Goal: Task Accomplishment & Management: Manage account settings

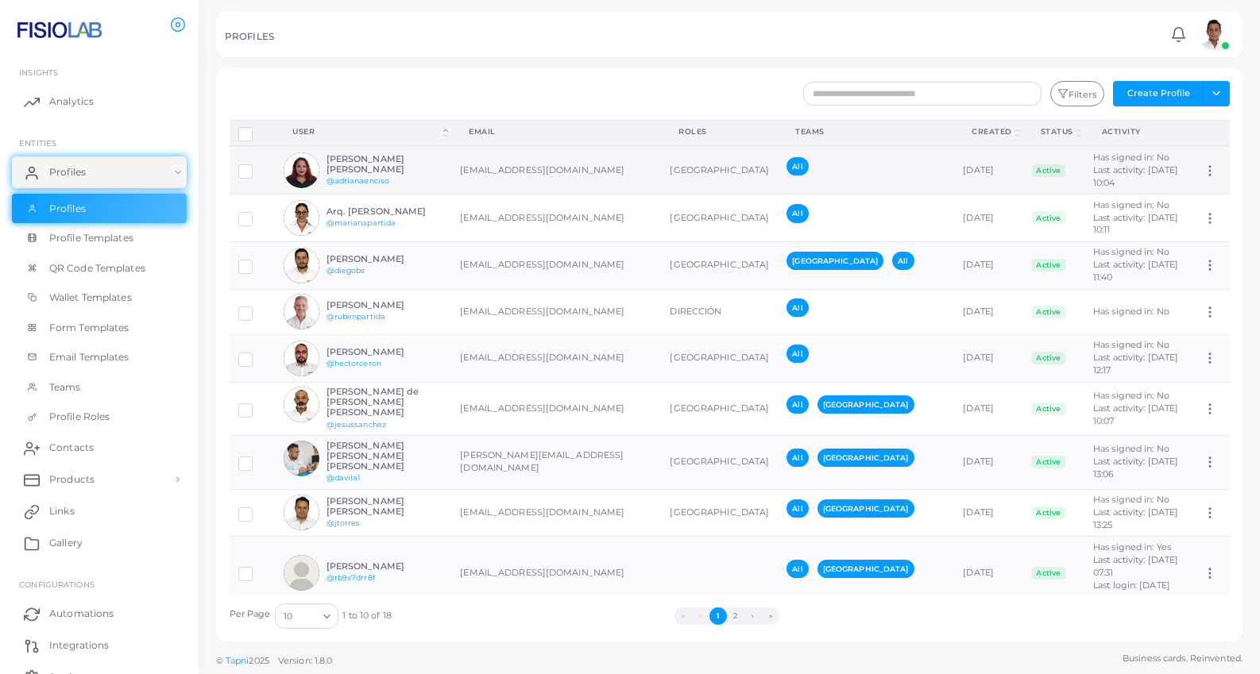
click at [629, 171] on td "[EMAIL_ADDRESS][DOMAIN_NAME]" at bounding box center [556, 170] width 210 height 48
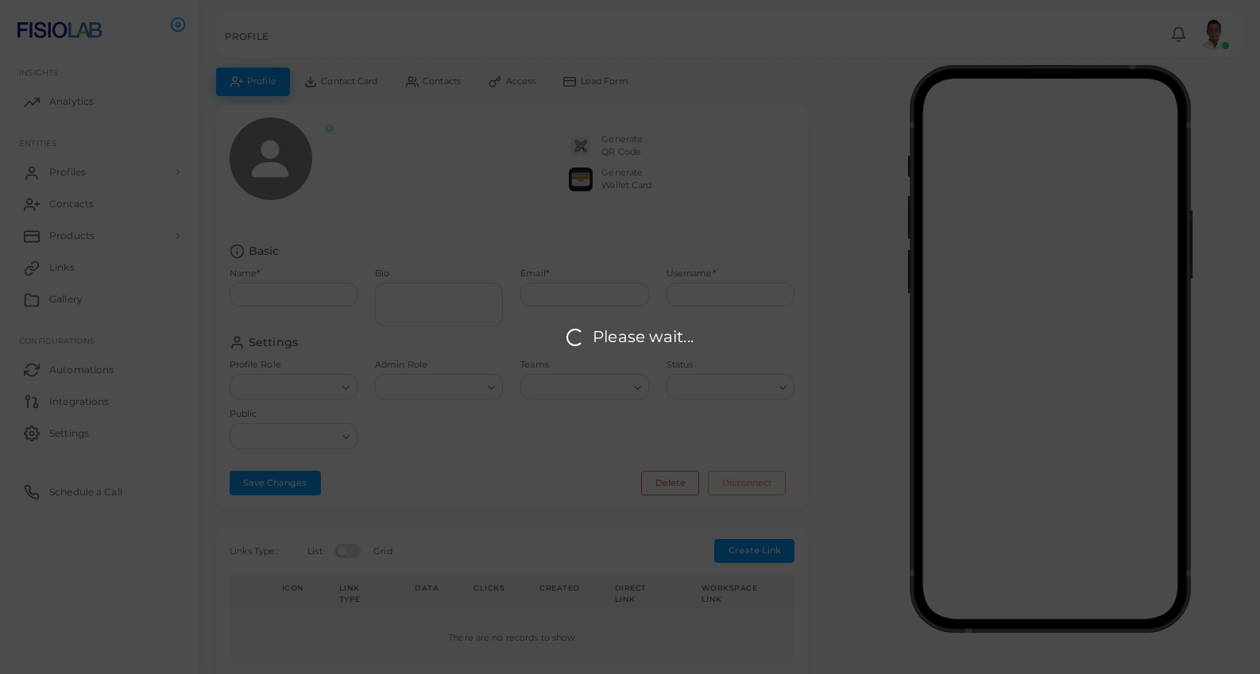
type input "**********"
type textarea "**********"
type input "**********"
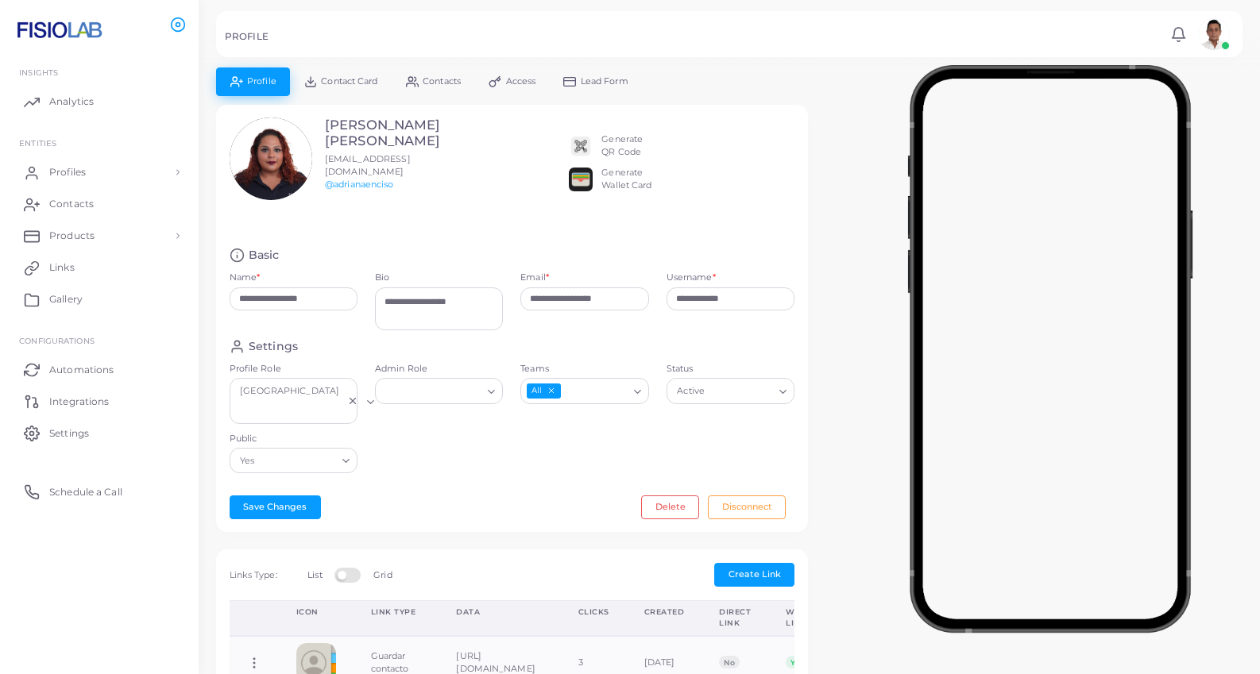
click at [829, 232] on div "**********" at bounding box center [729, 590] width 1044 height 1045
click at [64, 241] on span "Products" at bounding box center [75, 236] width 45 height 14
click at [80, 469] on span "Integrations" at bounding box center [83, 467] width 60 height 14
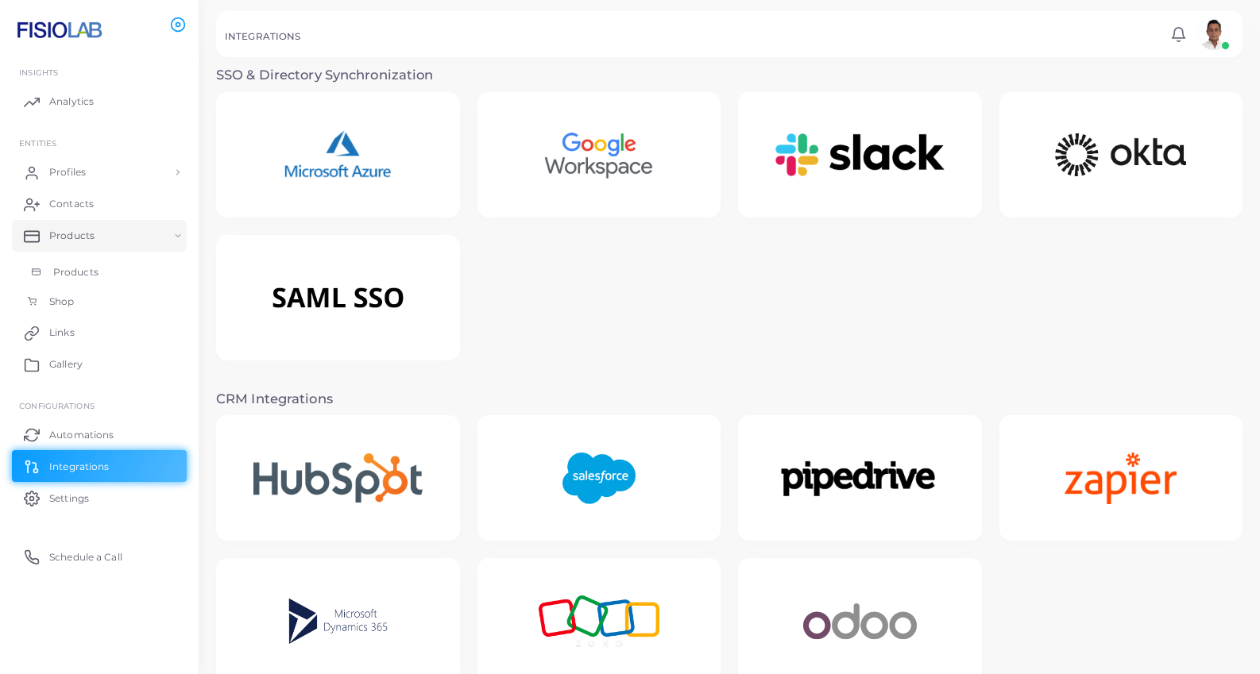
click at [65, 270] on span "Products" at bounding box center [75, 272] width 45 height 14
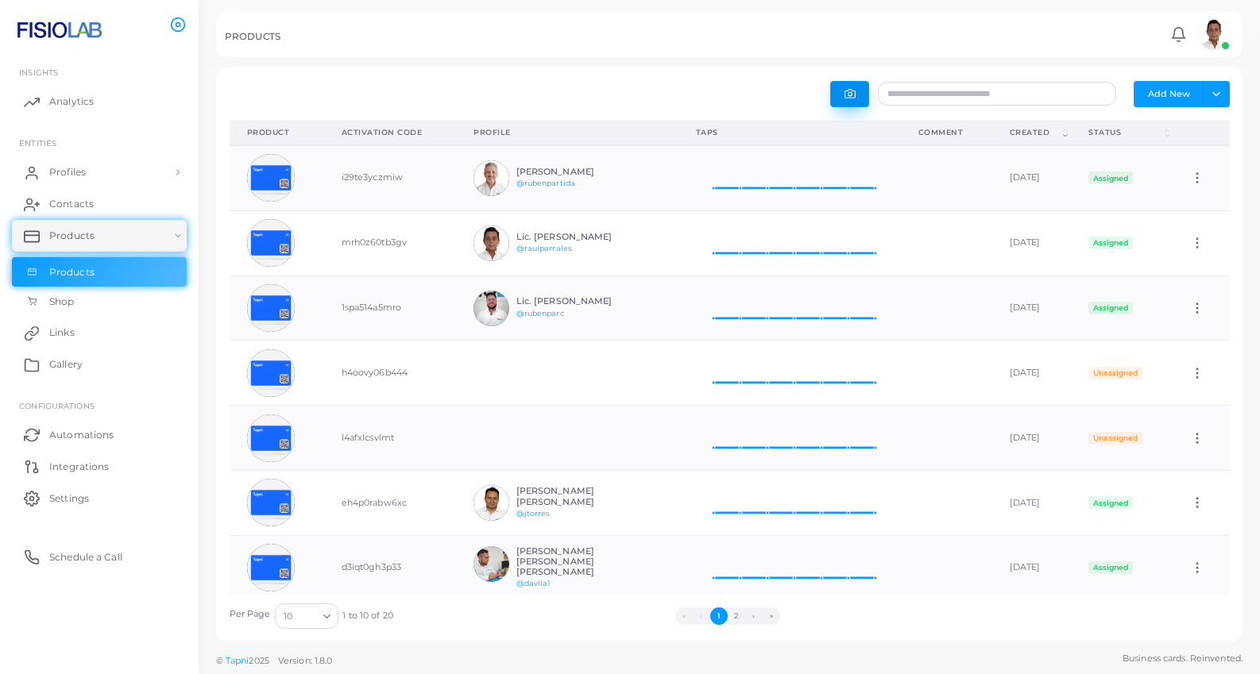
click at [853, 99] on icon "button" at bounding box center [849, 93] width 11 height 11
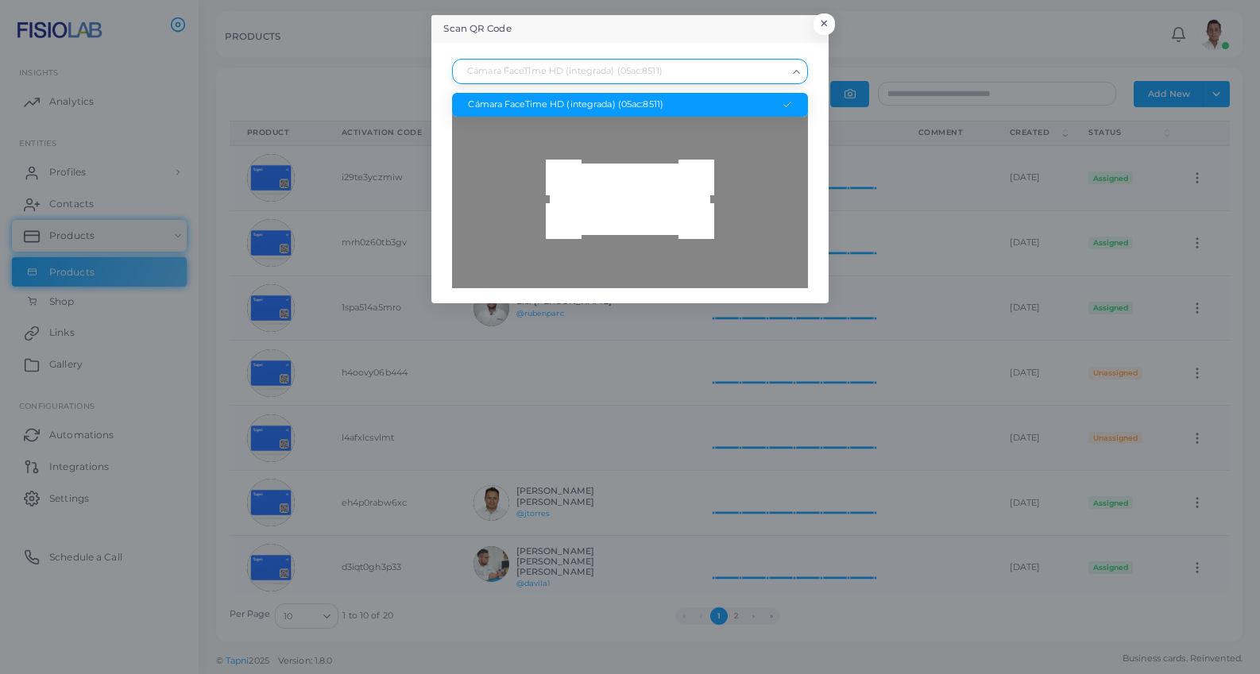
click at [794, 73] on icon "Search for option" at bounding box center [796, 72] width 12 height 12
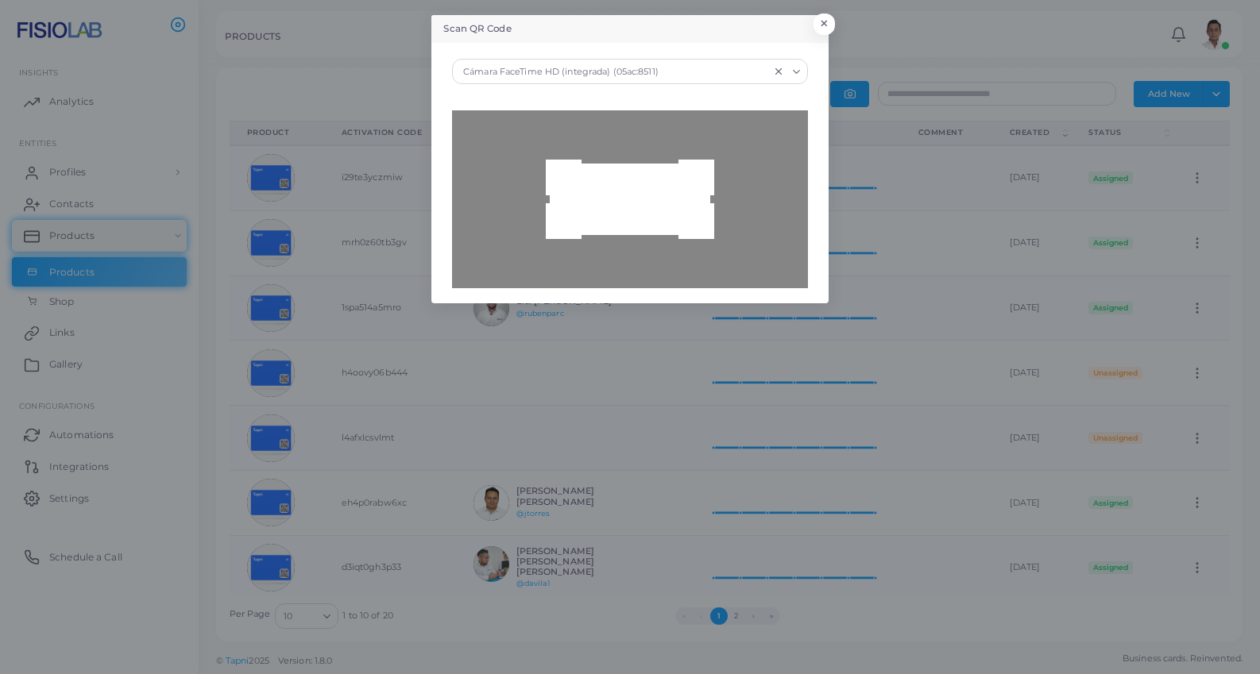
click at [794, 73] on icon "Search for option" at bounding box center [796, 72] width 12 height 12
click at [829, 24] on button "×" at bounding box center [821, 27] width 21 height 21
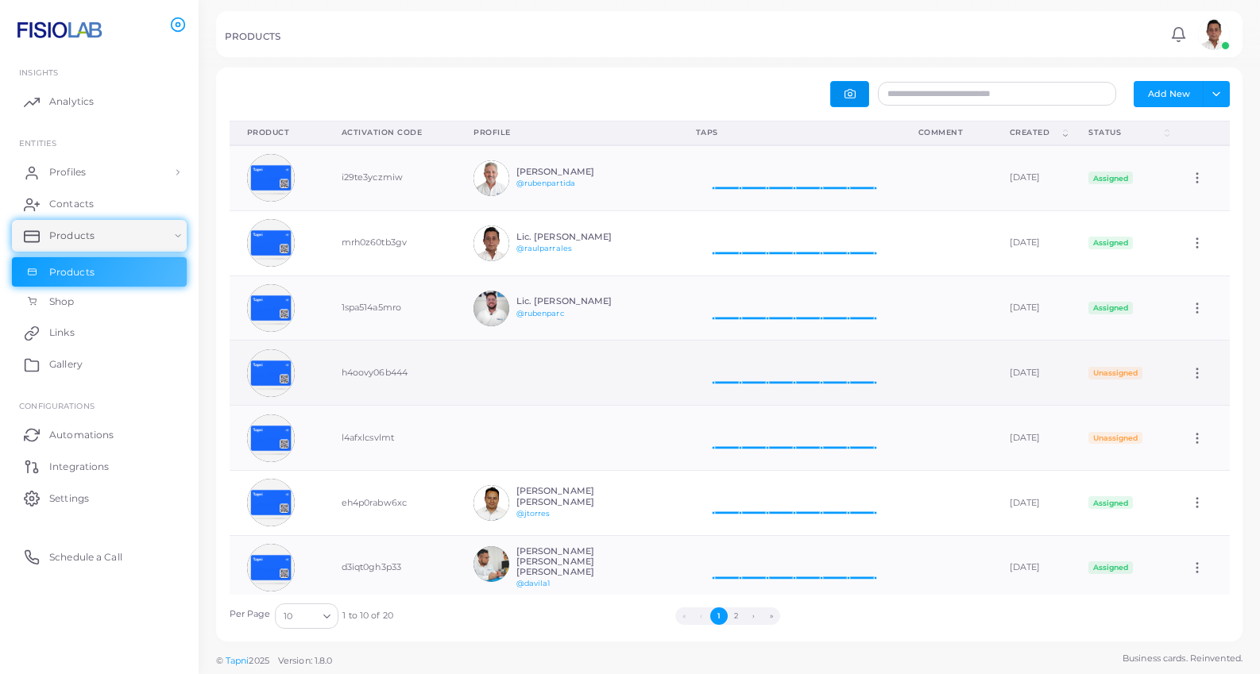
scroll to position [209, 0]
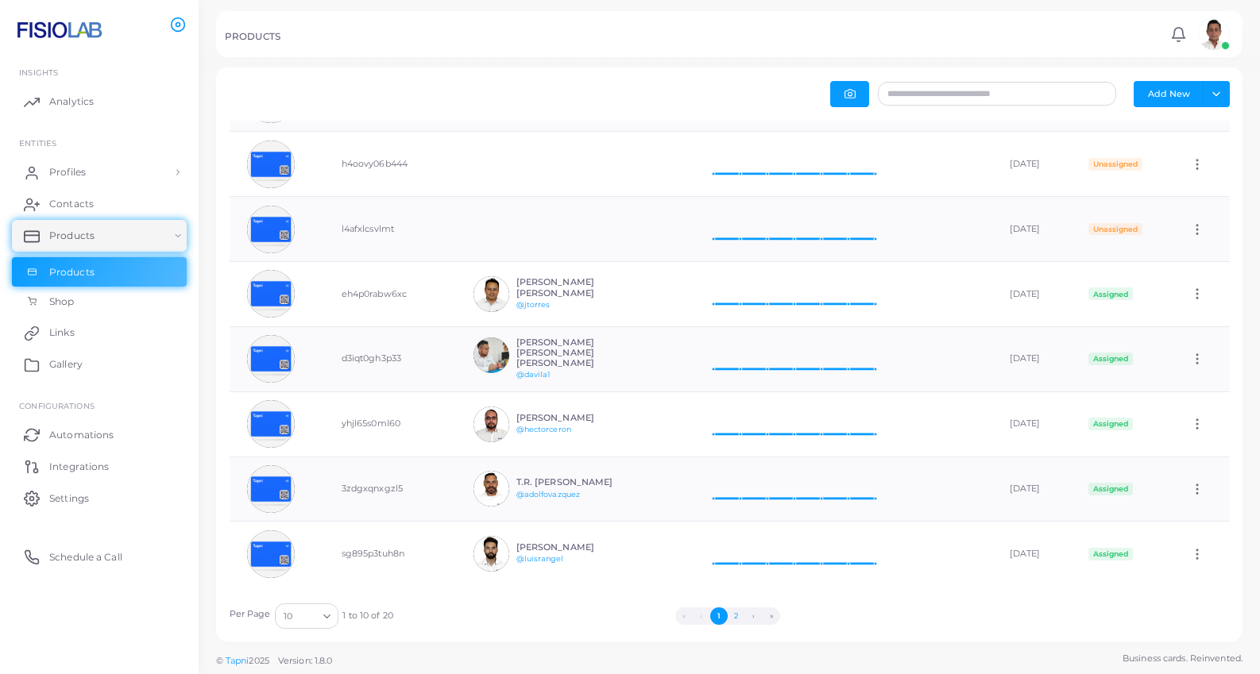
click at [738, 618] on button "2" at bounding box center [736, 616] width 17 height 17
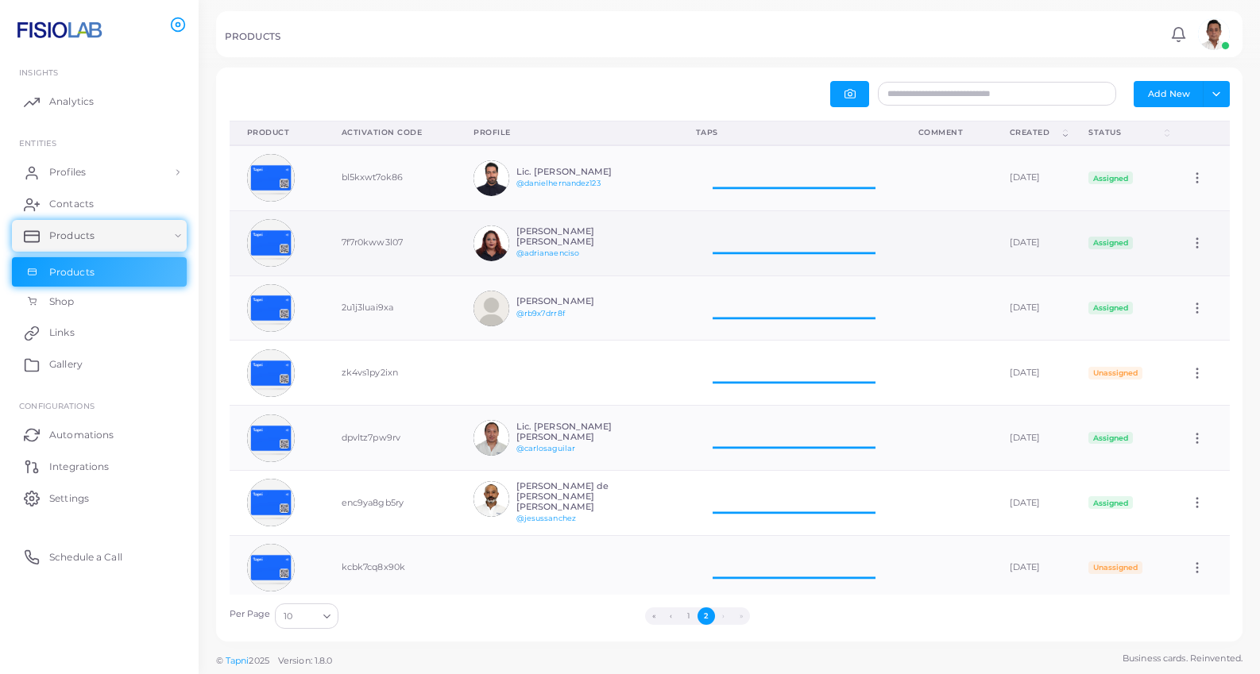
scroll to position [1, 1]
click at [271, 245] on img at bounding box center [271, 243] width 48 height 48
click at [1199, 243] on icon at bounding box center [1197, 243] width 14 height 14
click at [1186, 262] on span "Edit" at bounding box center [1194, 263] width 17 height 13
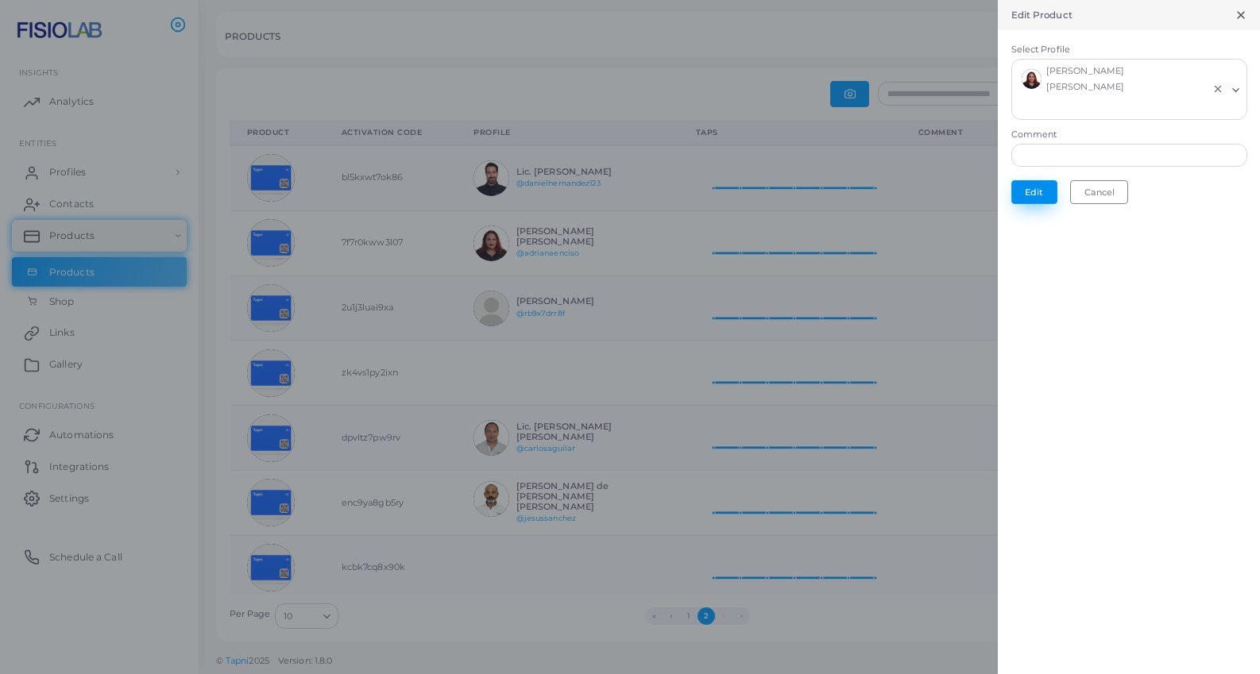
click at [1029, 180] on button "Edit" at bounding box center [1034, 192] width 46 height 24
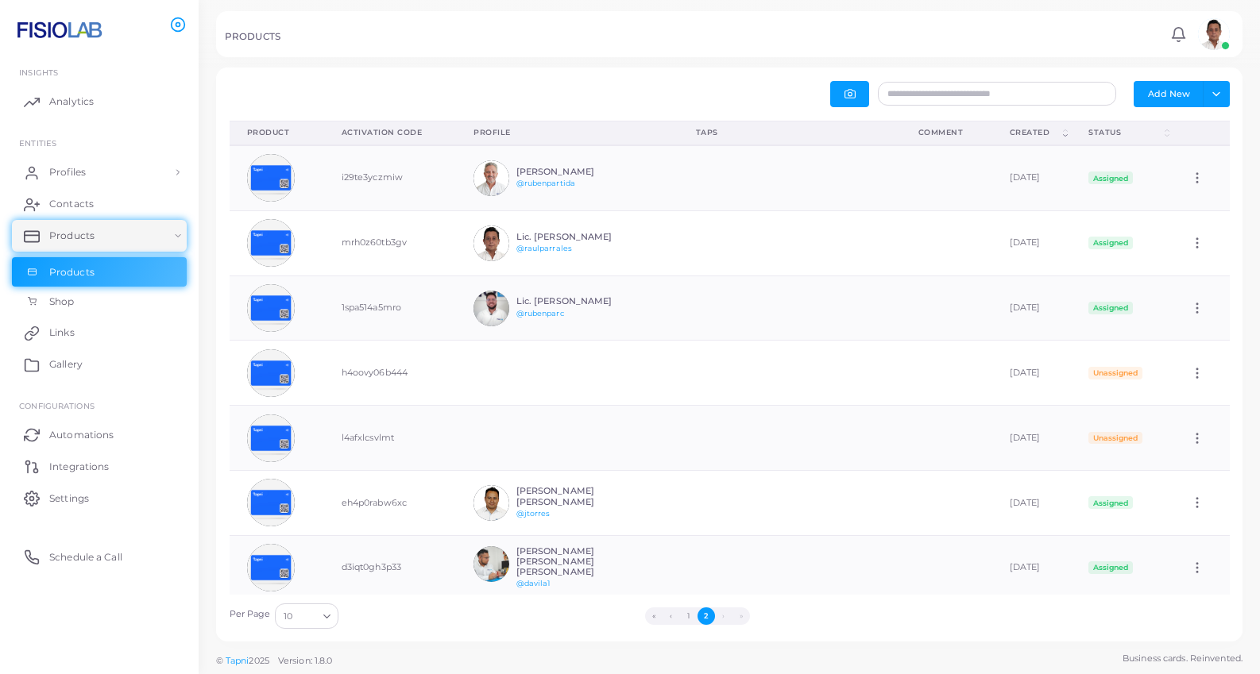
click at [686, 617] on button "1" at bounding box center [688, 616] width 17 height 17
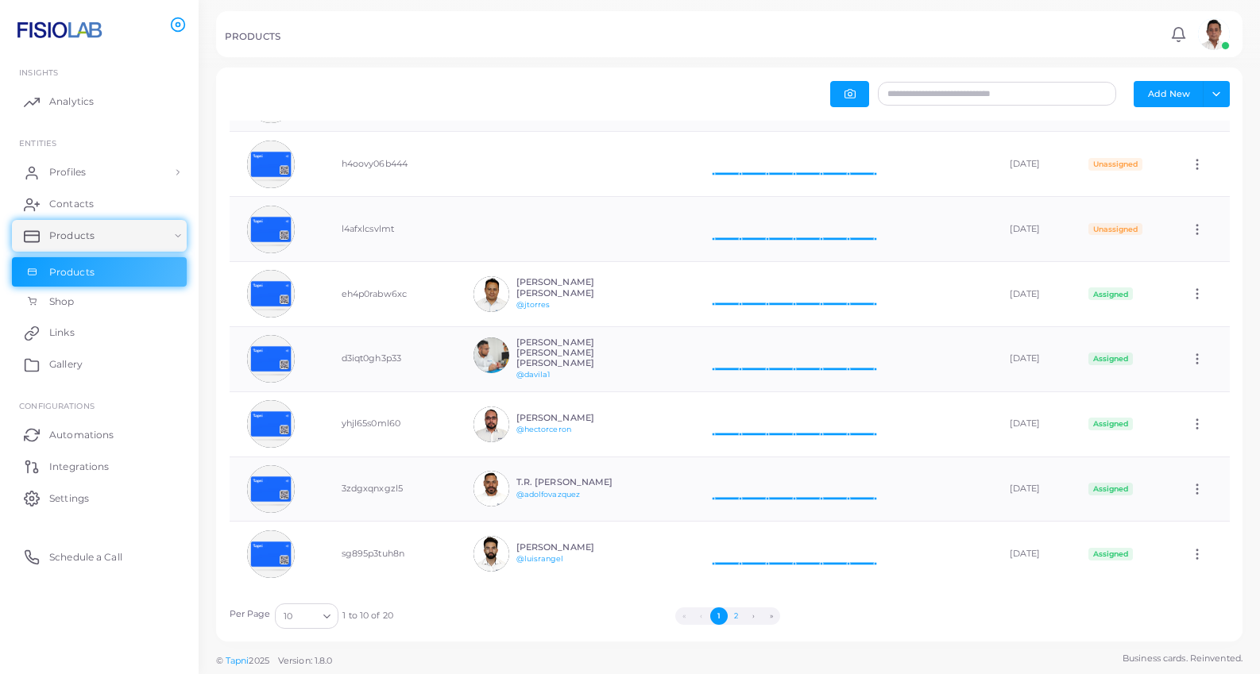
click at [734, 618] on button "2" at bounding box center [736, 616] width 17 height 17
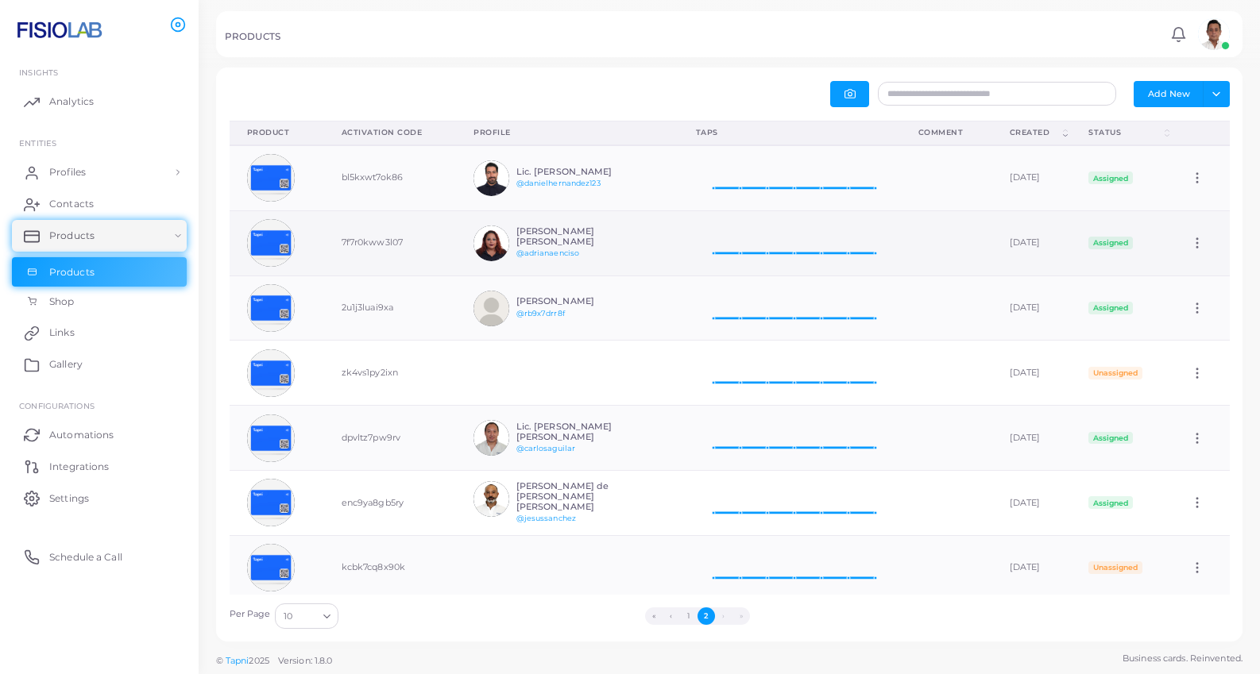
click at [1204, 248] on icon at bounding box center [1197, 243] width 14 height 14
click at [1195, 265] on span "Edit" at bounding box center [1194, 267] width 17 height 13
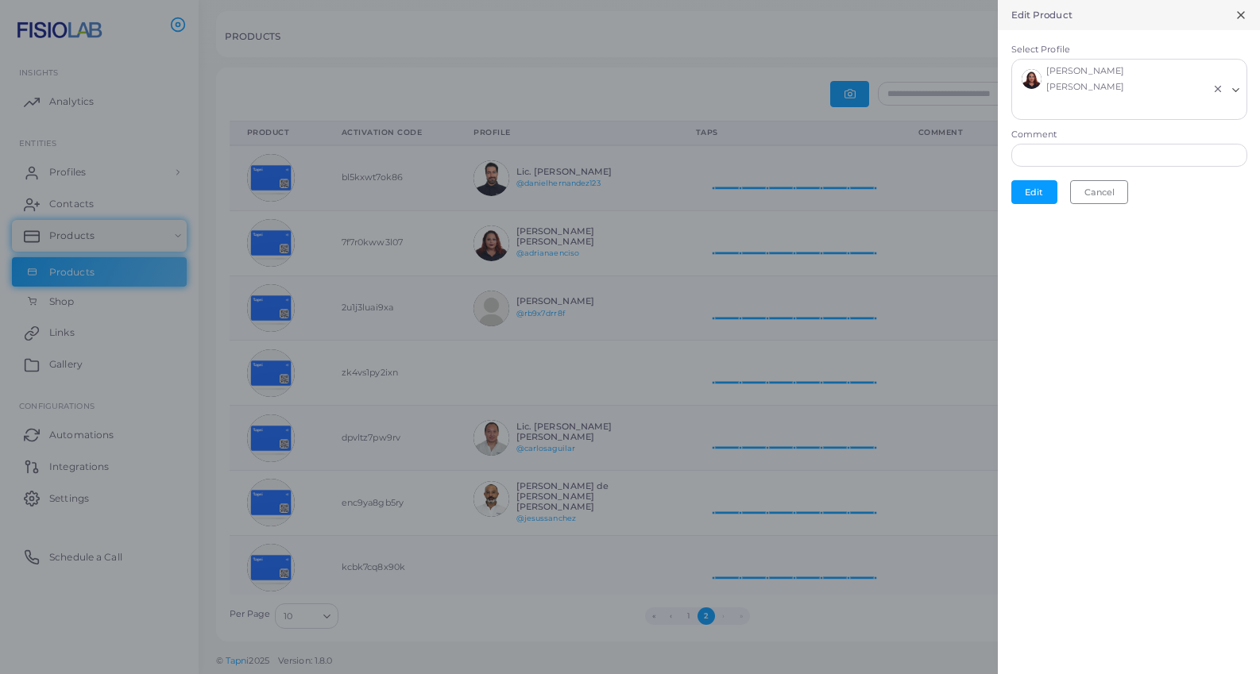
click at [632, 181] on div at bounding box center [630, 337] width 1260 height 674
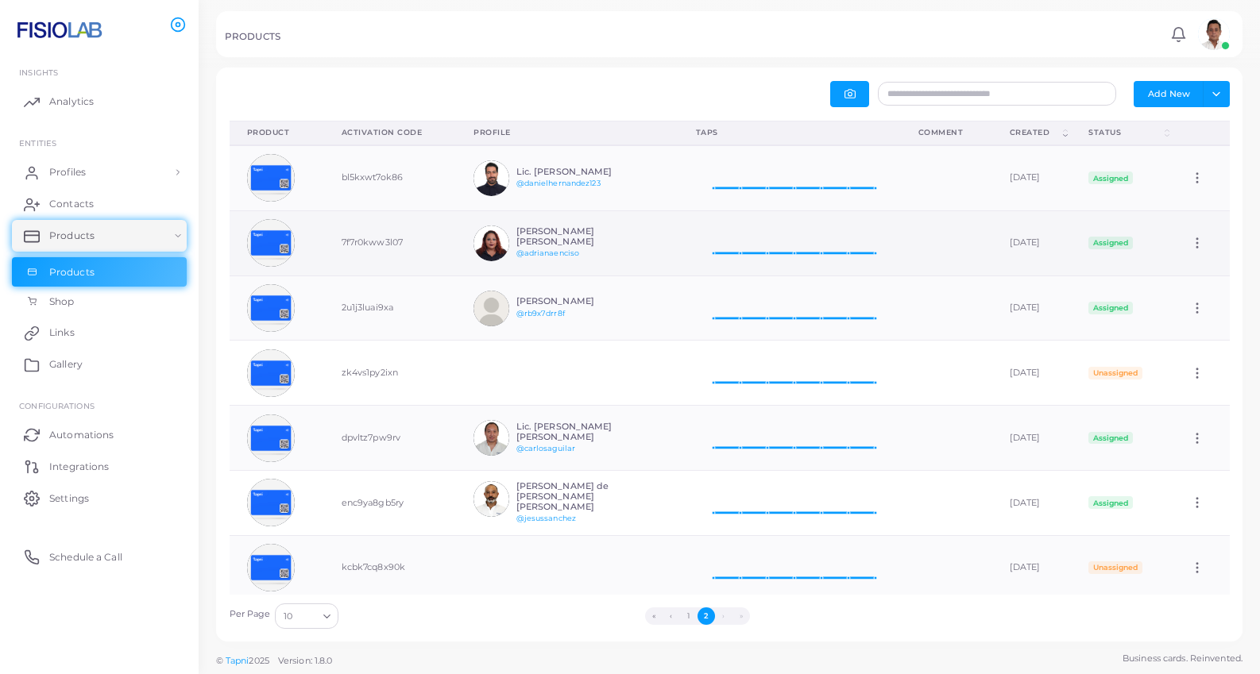
click at [910, 253] on td at bounding box center [946, 243] width 91 height 65
click at [287, 253] on img at bounding box center [271, 243] width 48 height 48
click at [371, 242] on td "7f7r0kww3l07" at bounding box center [390, 243] width 133 height 65
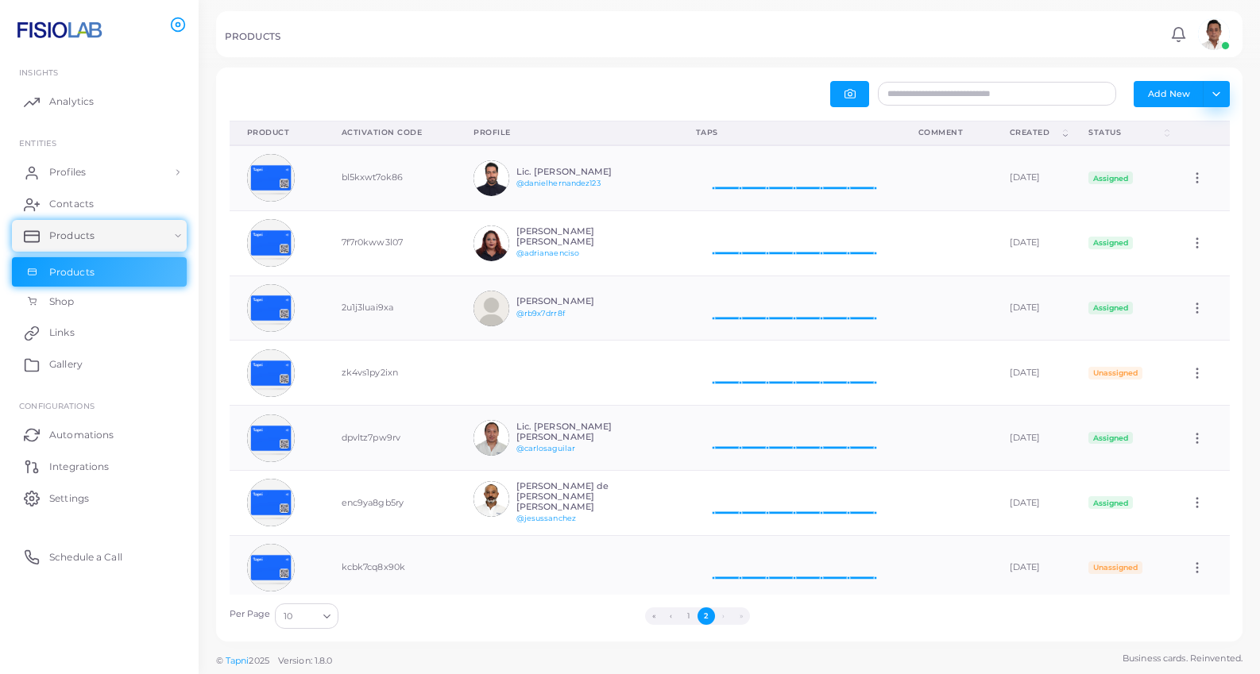
click at [1213, 99] on button "Toggle dropdown" at bounding box center [1216, 93] width 26 height 25
click at [1154, 86] on button "Add New" at bounding box center [1169, 93] width 70 height 25
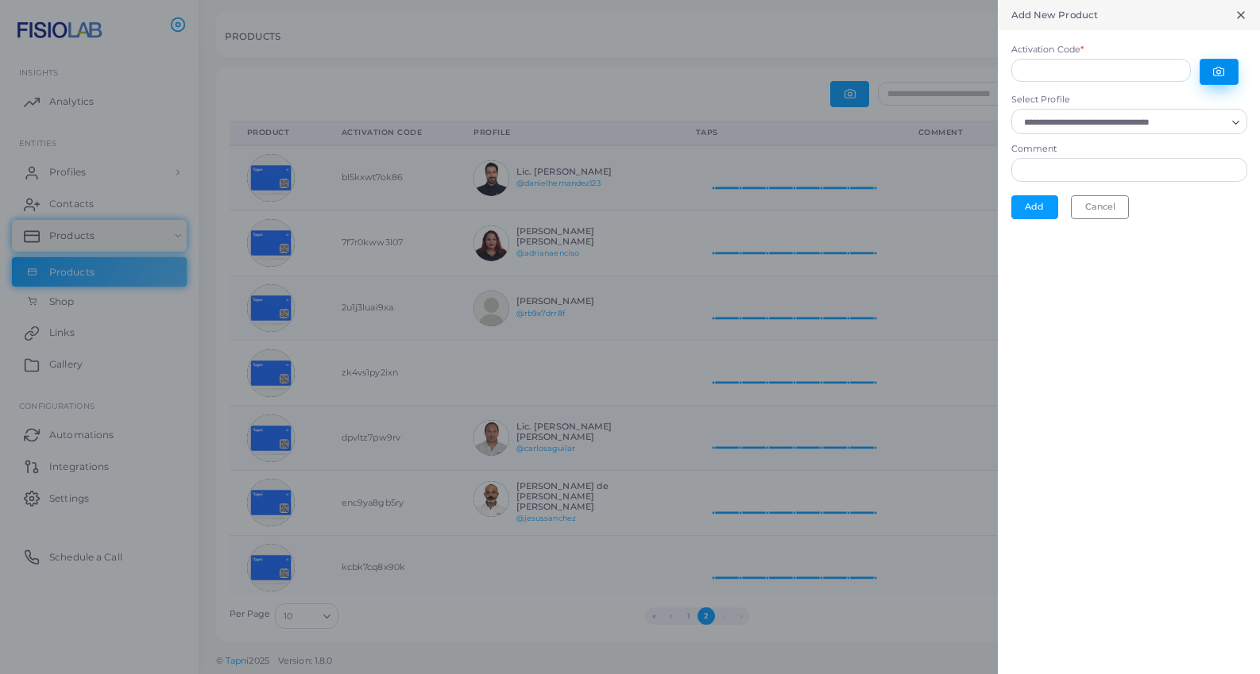
click at [1223, 75] on icon "button" at bounding box center [1219, 72] width 10 height 9
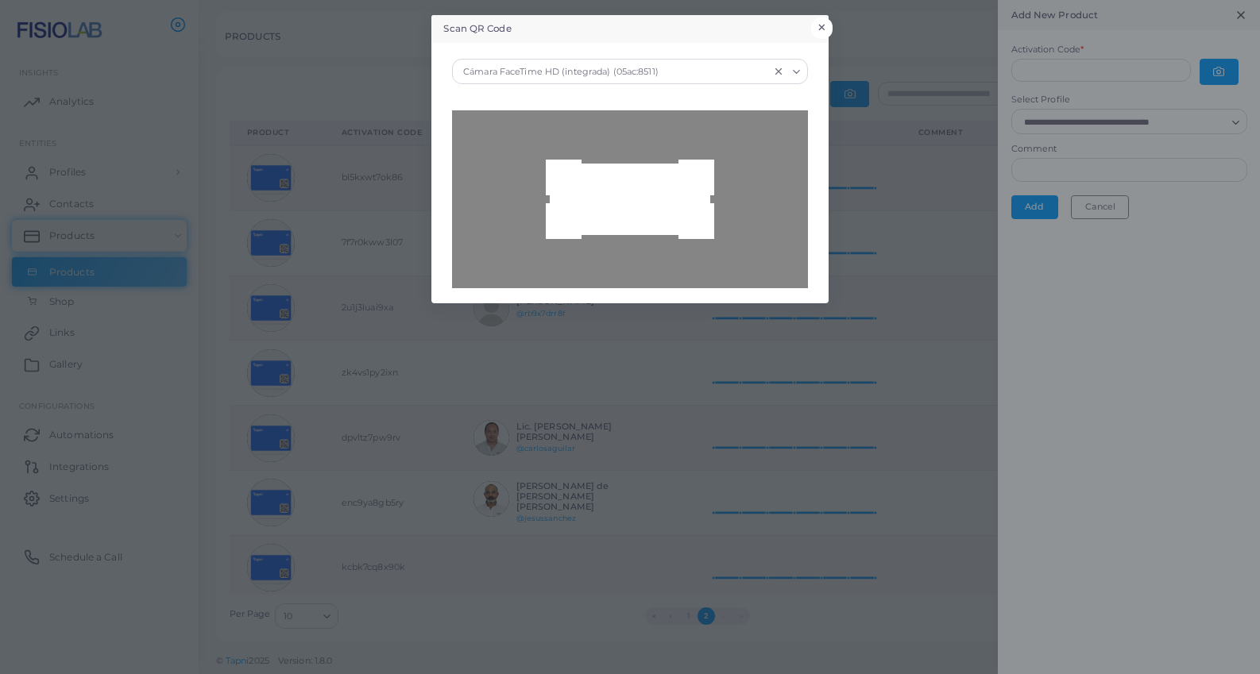
click at [827, 29] on button "×" at bounding box center [821, 27] width 21 height 21
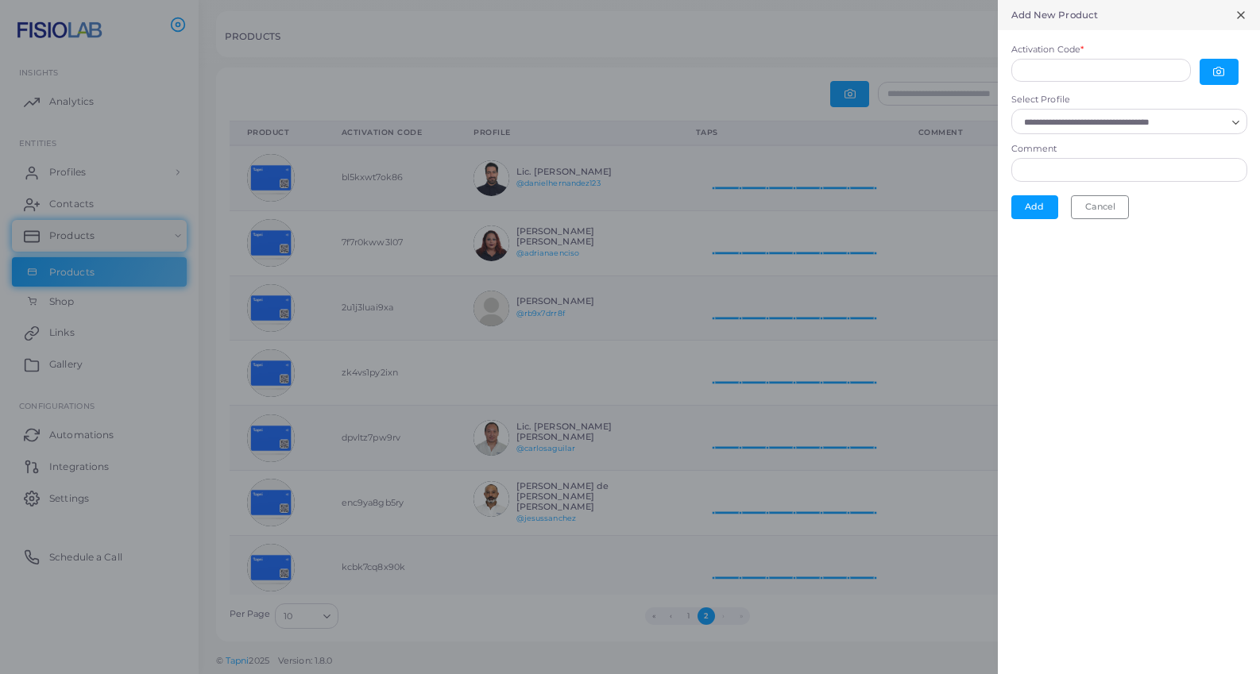
click at [1237, 13] on icon at bounding box center [1240, 15] width 13 height 13
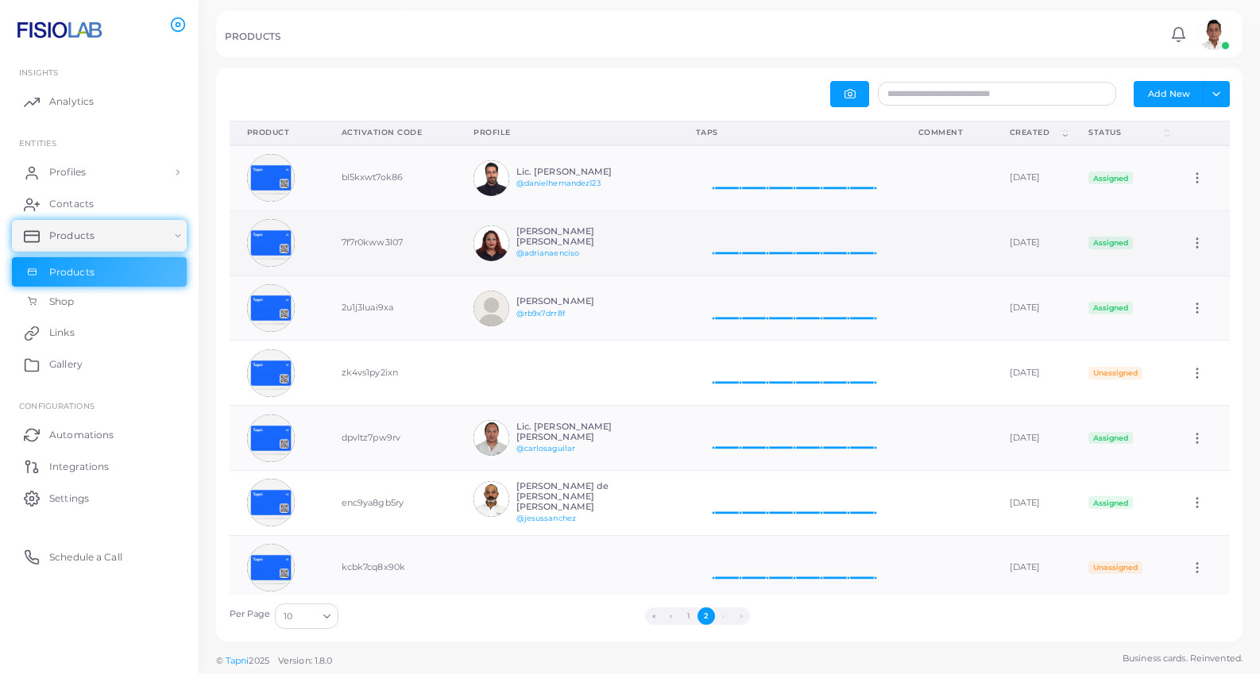
click at [1202, 238] on icon at bounding box center [1197, 243] width 14 height 14
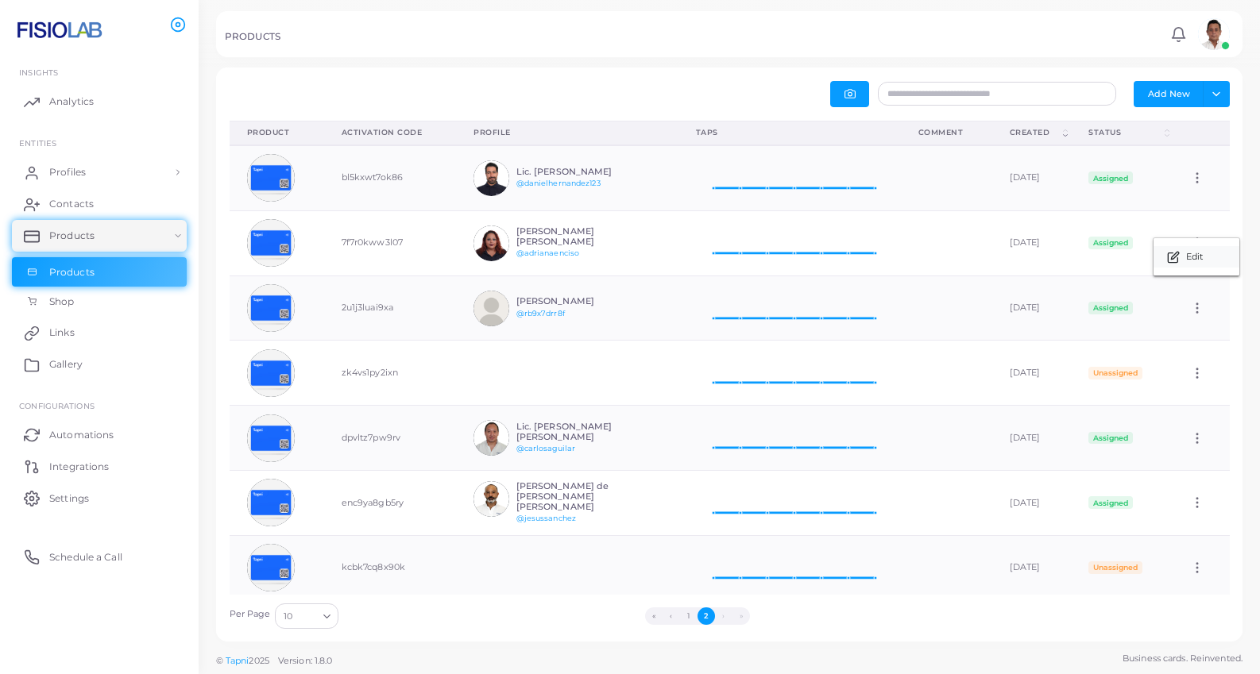
click at [1169, 254] on icon at bounding box center [1173, 257] width 13 height 13
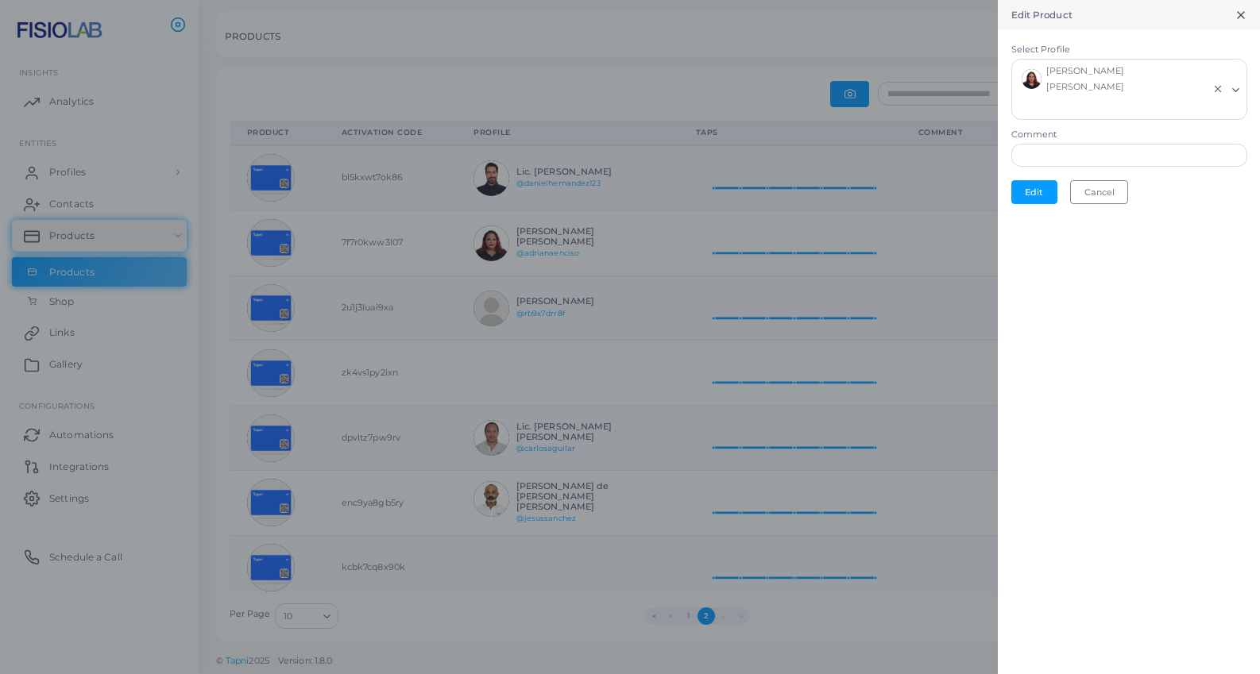
click at [1238, 84] on icon "Search for option" at bounding box center [1236, 90] width 12 height 12
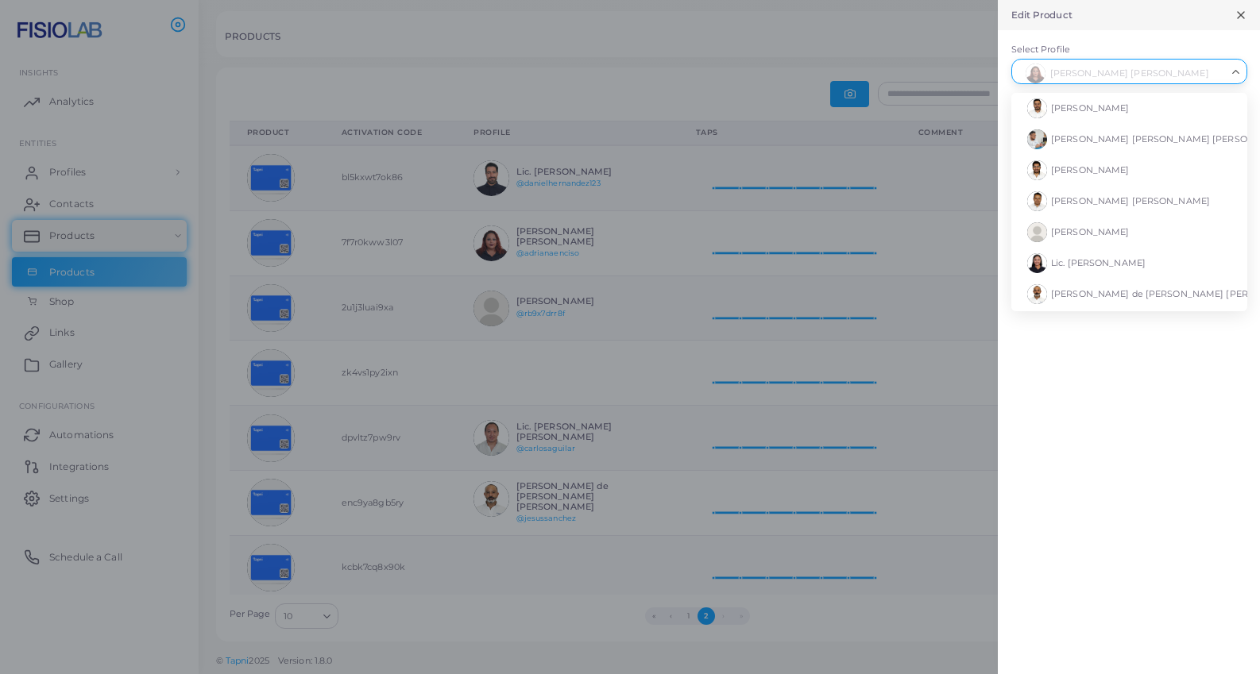
scroll to position [122, 0]
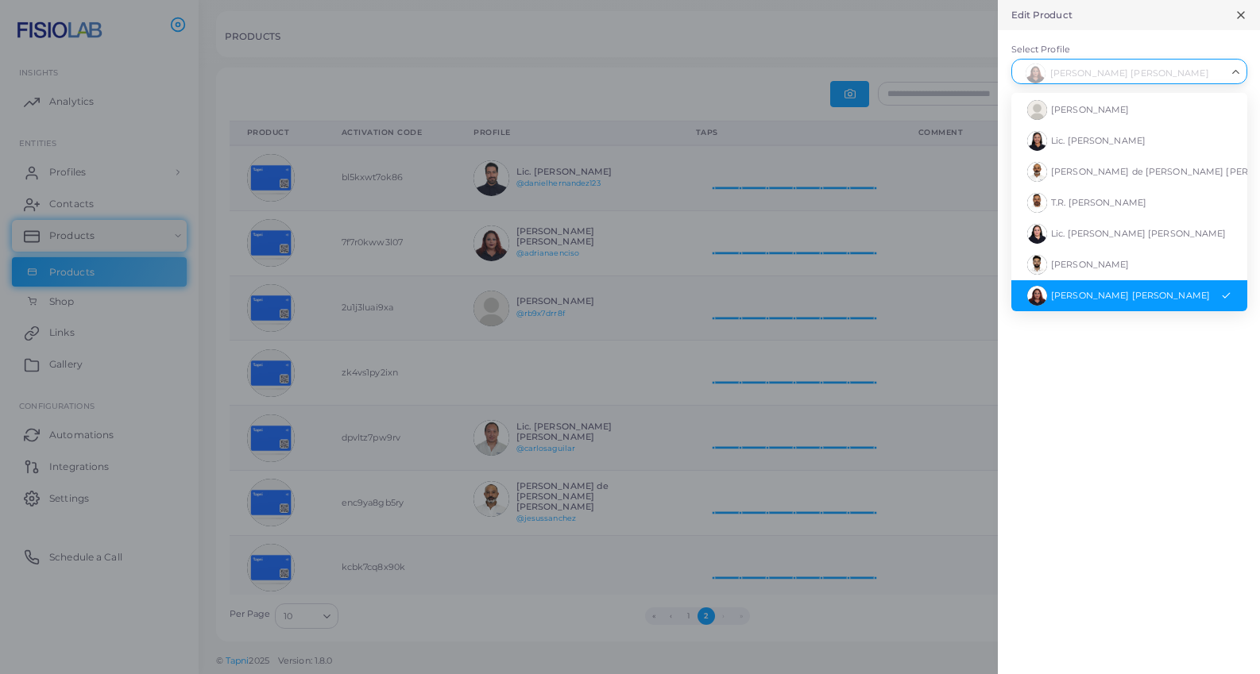
click at [1238, 75] on icon "Search for option" at bounding box center [1236, 72] width 12 height 12
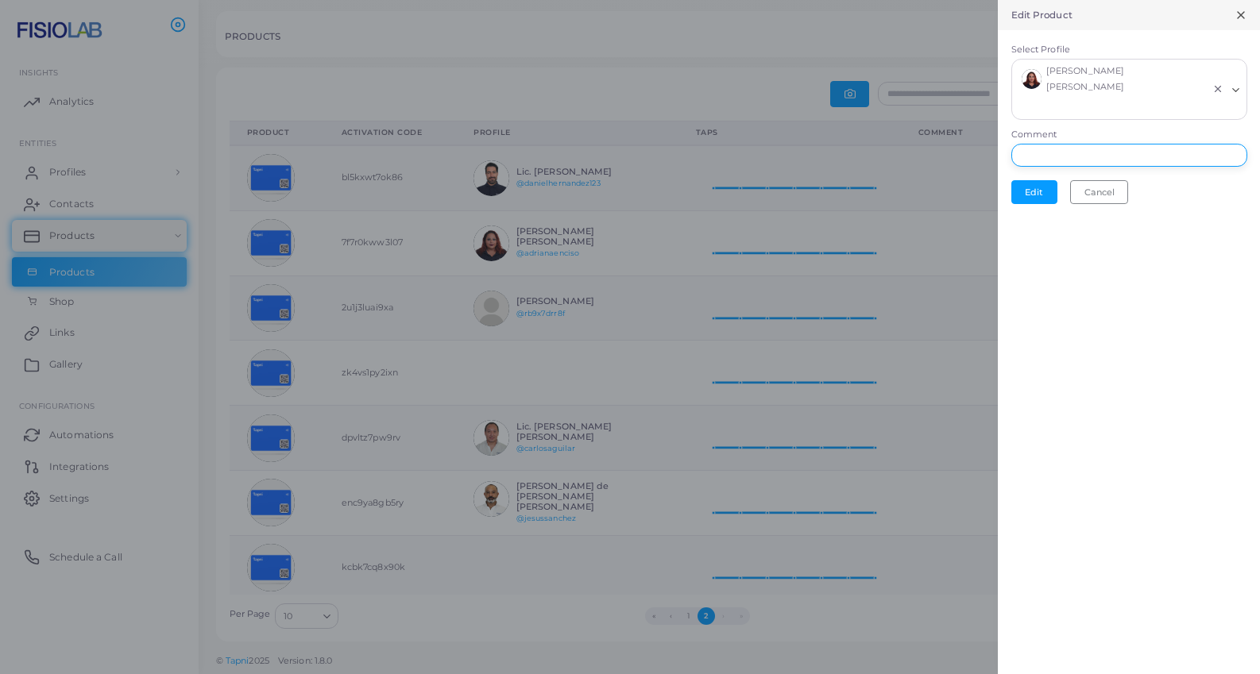
click at [1161, 144] on input "Comment" at bounding box center [1129, 156] width 236 height 24
click at [1093, 180] on button "Cancel" at bounding box center [1099, 192] width 58 height 24
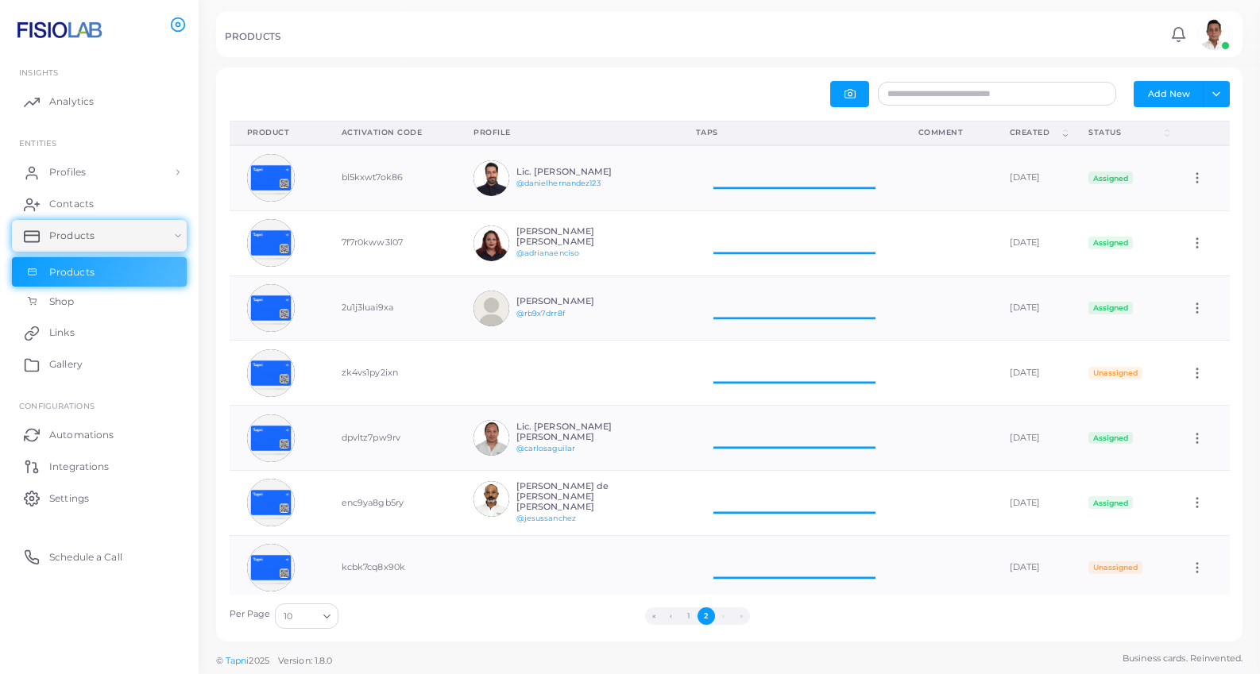
scroll to position [1, 1]
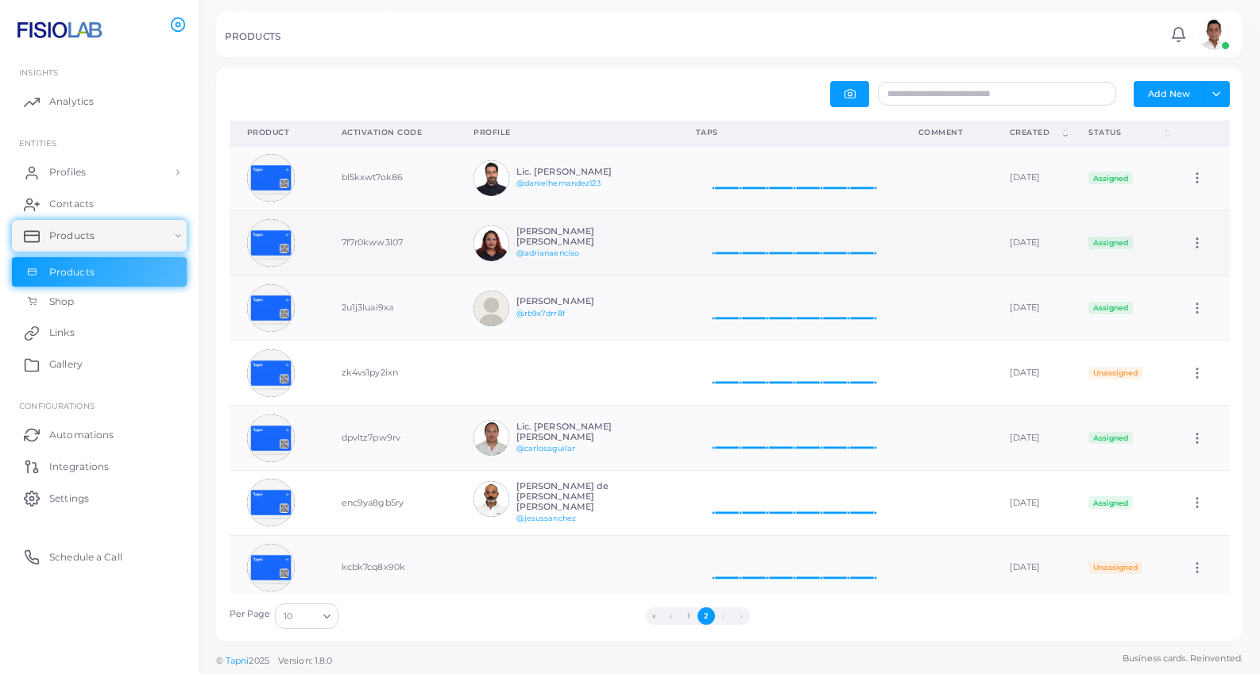
click at [721, 258] on div at bounding box center [789, 244] width 187 height 52
click at [530, 249] on link "@adrianaenciso" at bounding box center [548, 253] width 64 height 9
click at [275, 241] on img at bounding box center [271, 243] width 48 height 48
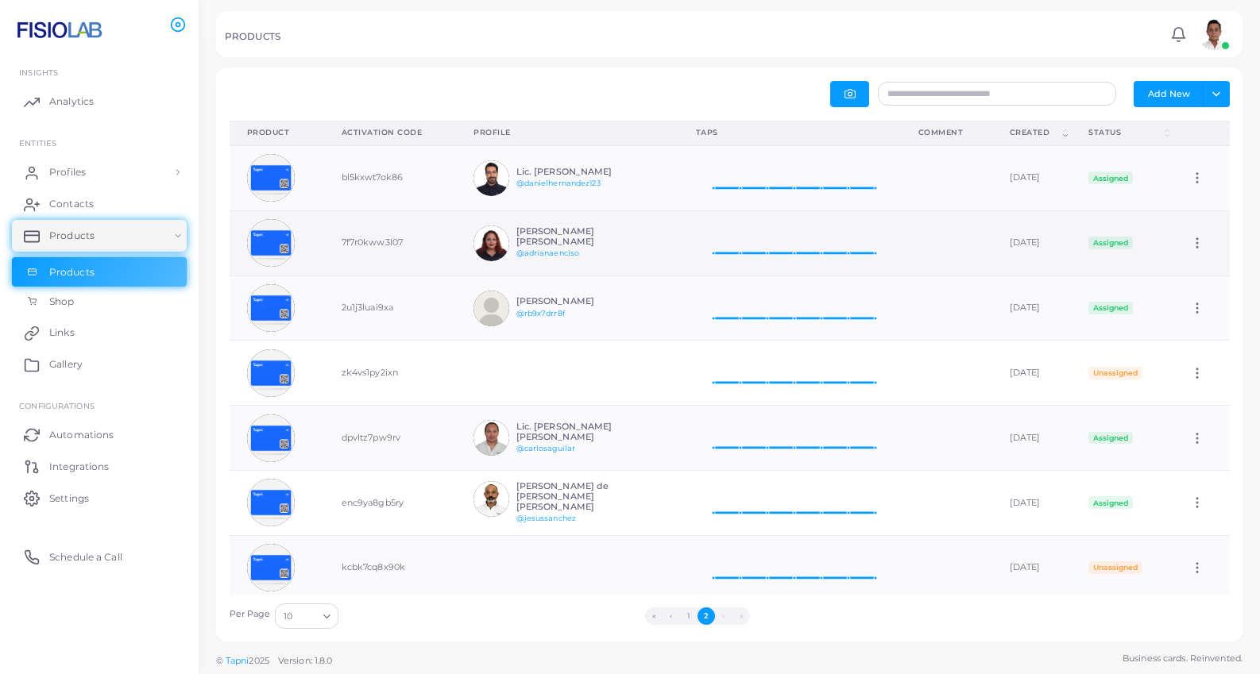
click at [388, 238] on td "7f7r0kww3l07" at bounding box center [390, 243] width 133 height 65
click at [371, 254] on td "7f7r0kww3l07" at bounding box center [390, 243] width 133 height 65
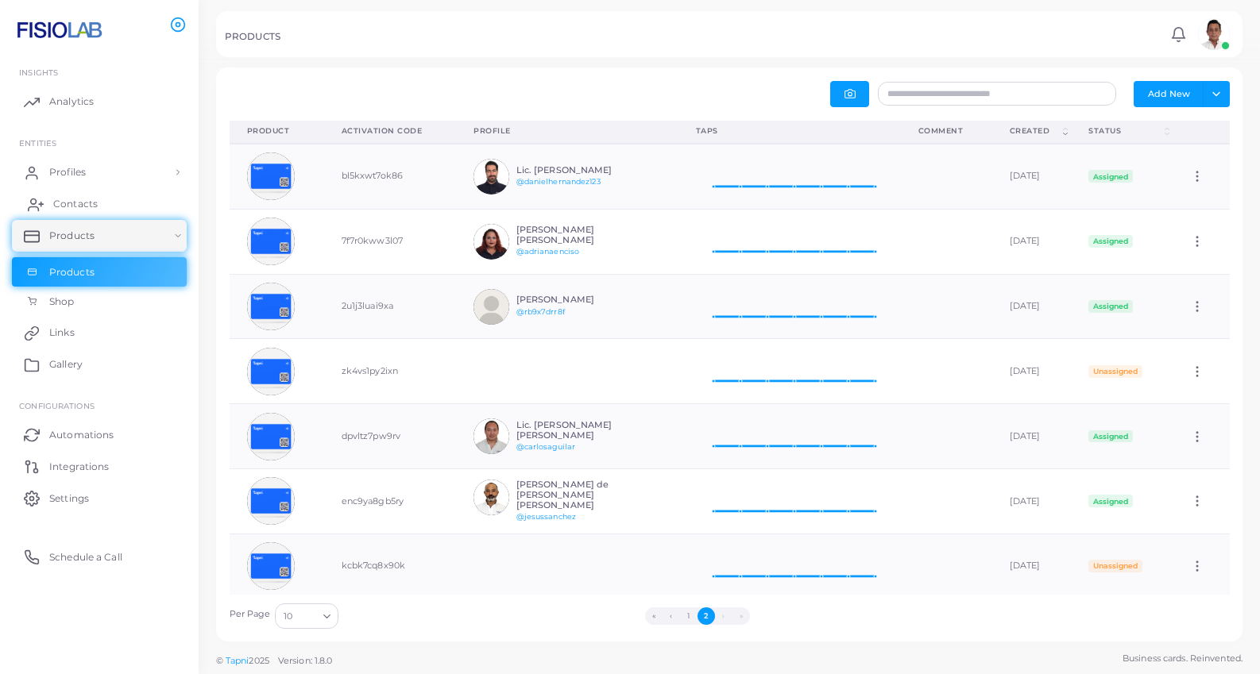
click at [88, 200] on span "Contacts" at bounding box center [75, 204] width 44 height 14
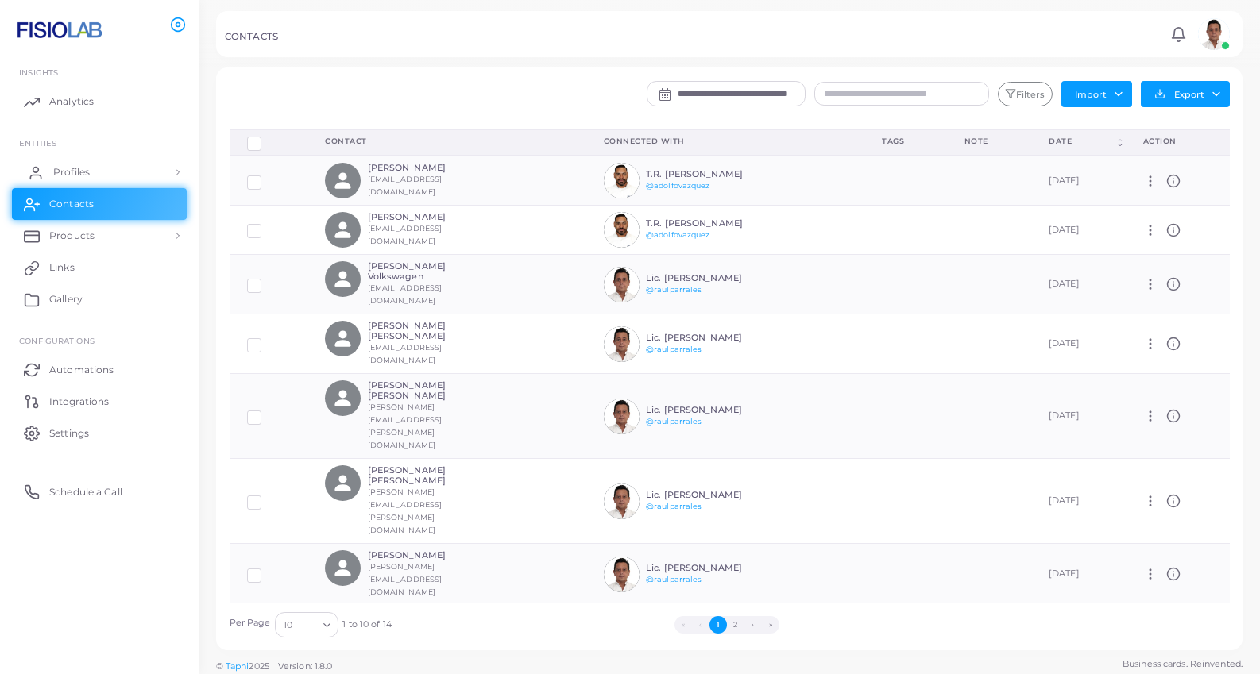
click at [100, 171] on link "Profiles" at bounding box center [99, 172] width 175 height 32
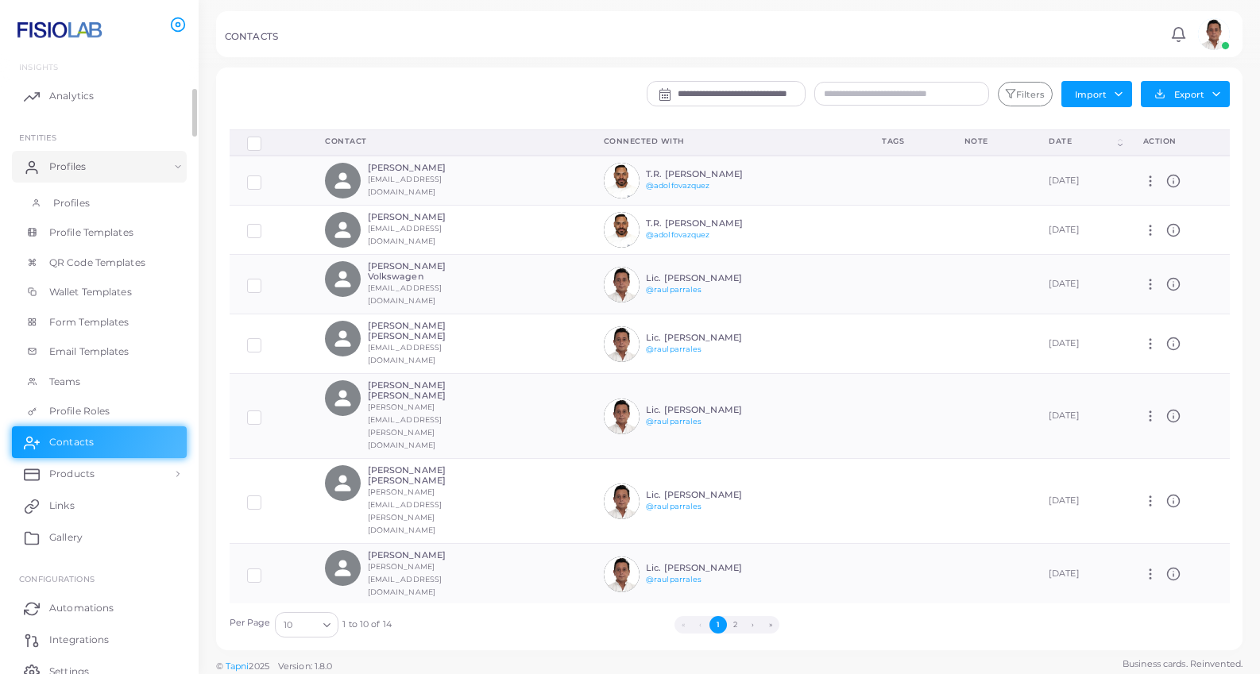
click at [79, 202] on span "Profiles" at bounding box center [71, 203] width 37 height 14
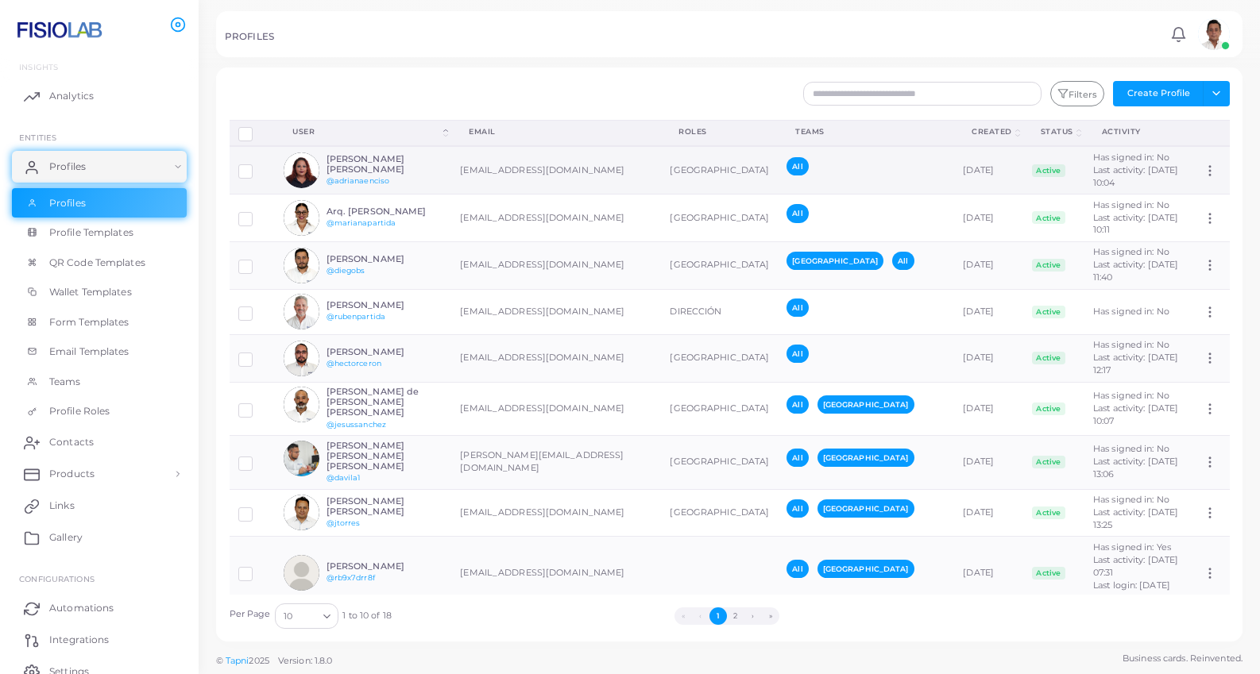
click at [1212, 168] on icon at bounding box center [1210, 171] width 14 height 14
click at [1188, 184] on span "Assign Product" at bounding box center [1191, 187] width 67 height 13
